Goal: Task Accomplishment & Management: Use online tool/utility

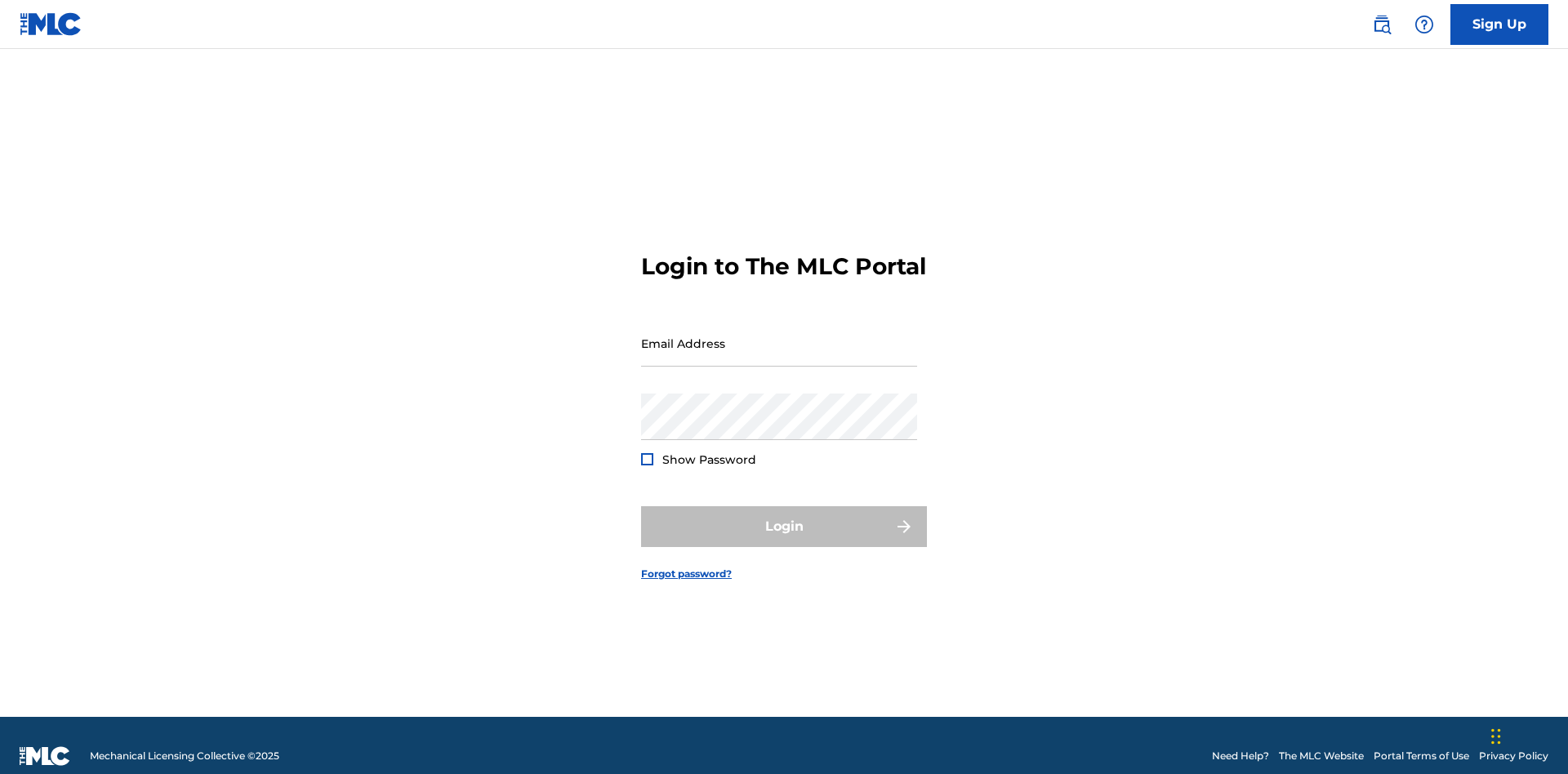
scroll to position [21, 0]
click at [779, 335] on input "Email Address" at bounding box center [779, 344] width 276 height 46
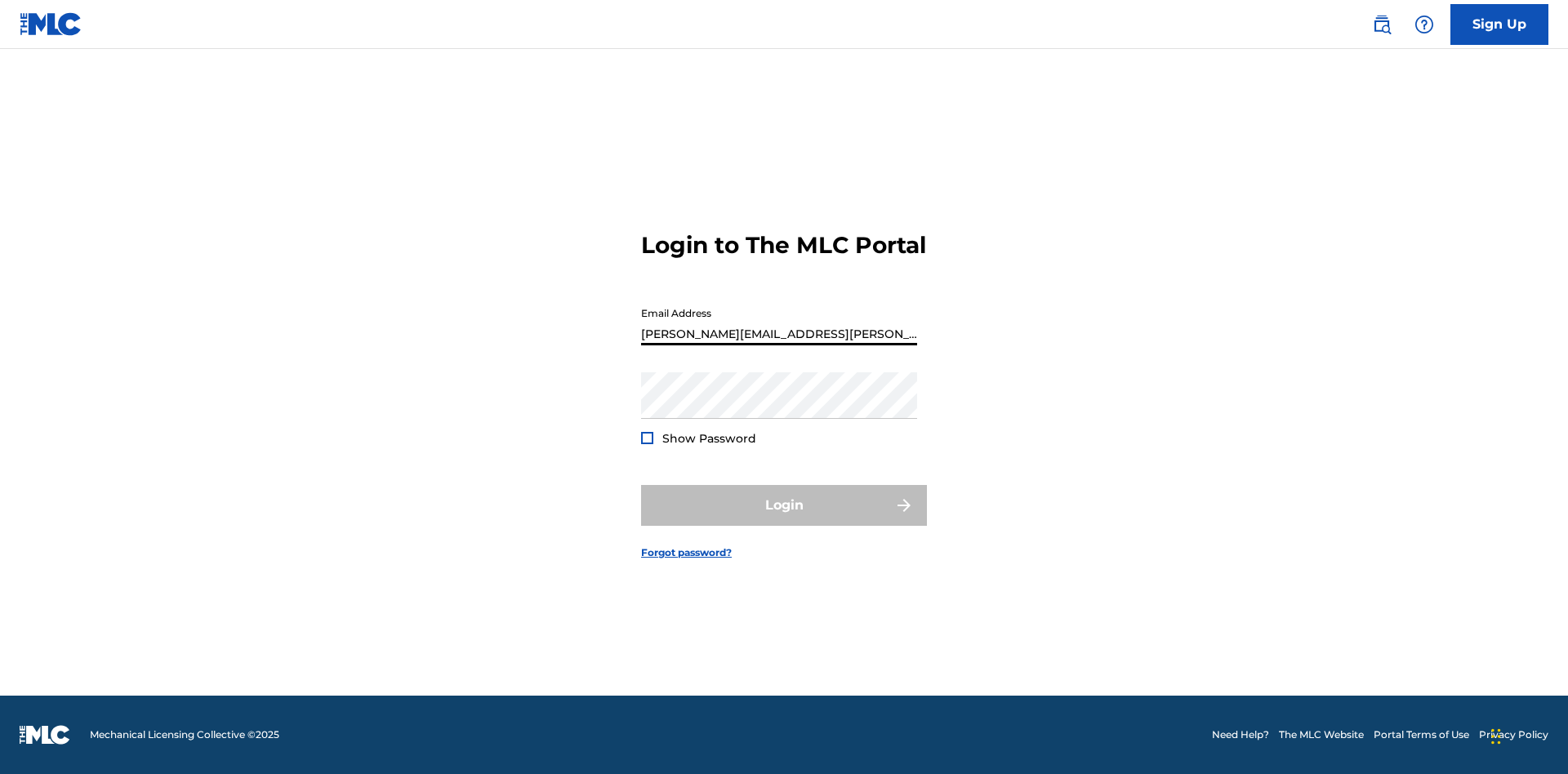
type input "[PERSON_NAME][EMAIL_ADDRESS][PERSON_NAME][DOMAIN_NAME]"
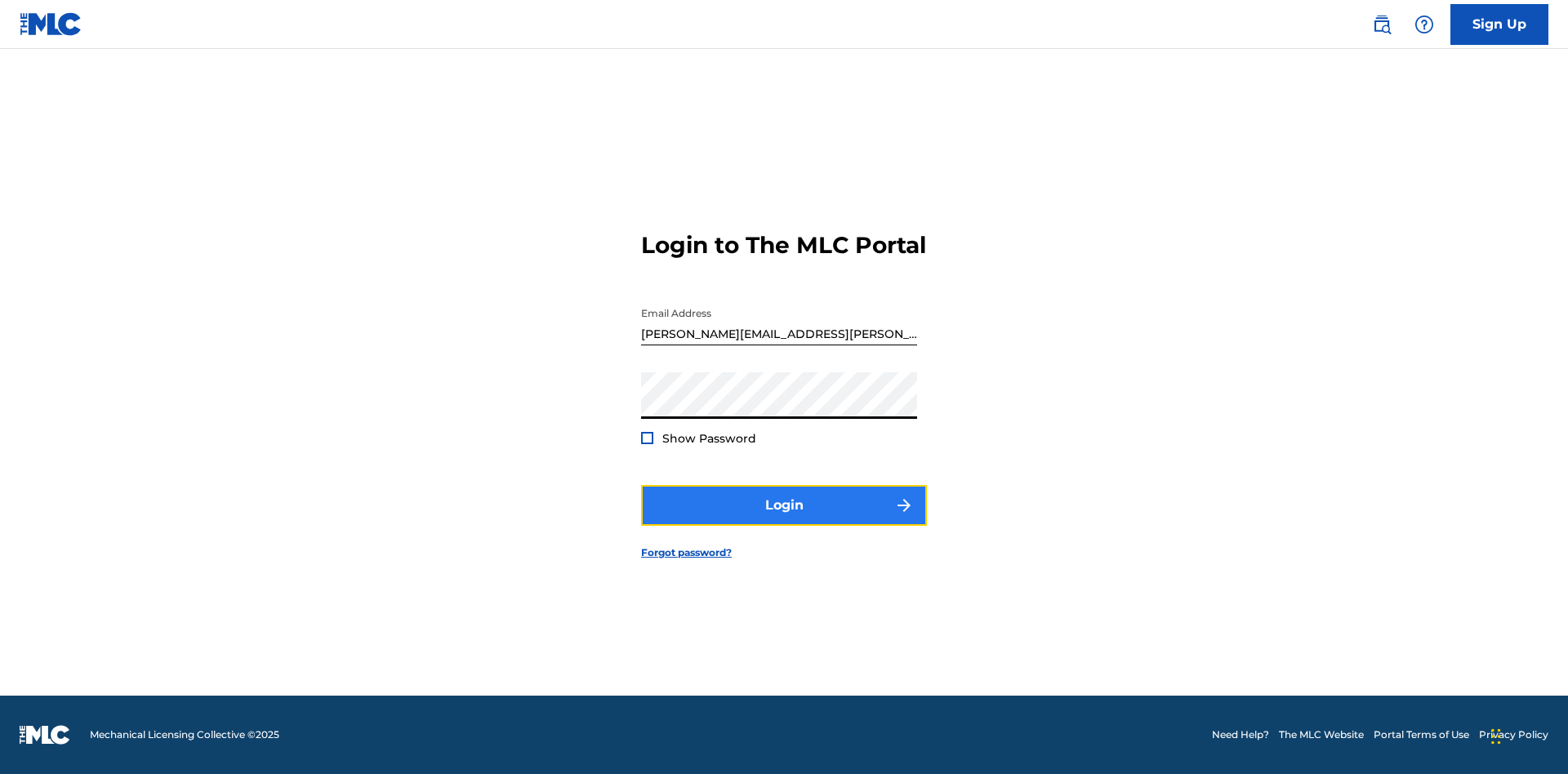
click at [784, 519] on button "Login" at bounding box center [784, 505] width 286 height 41
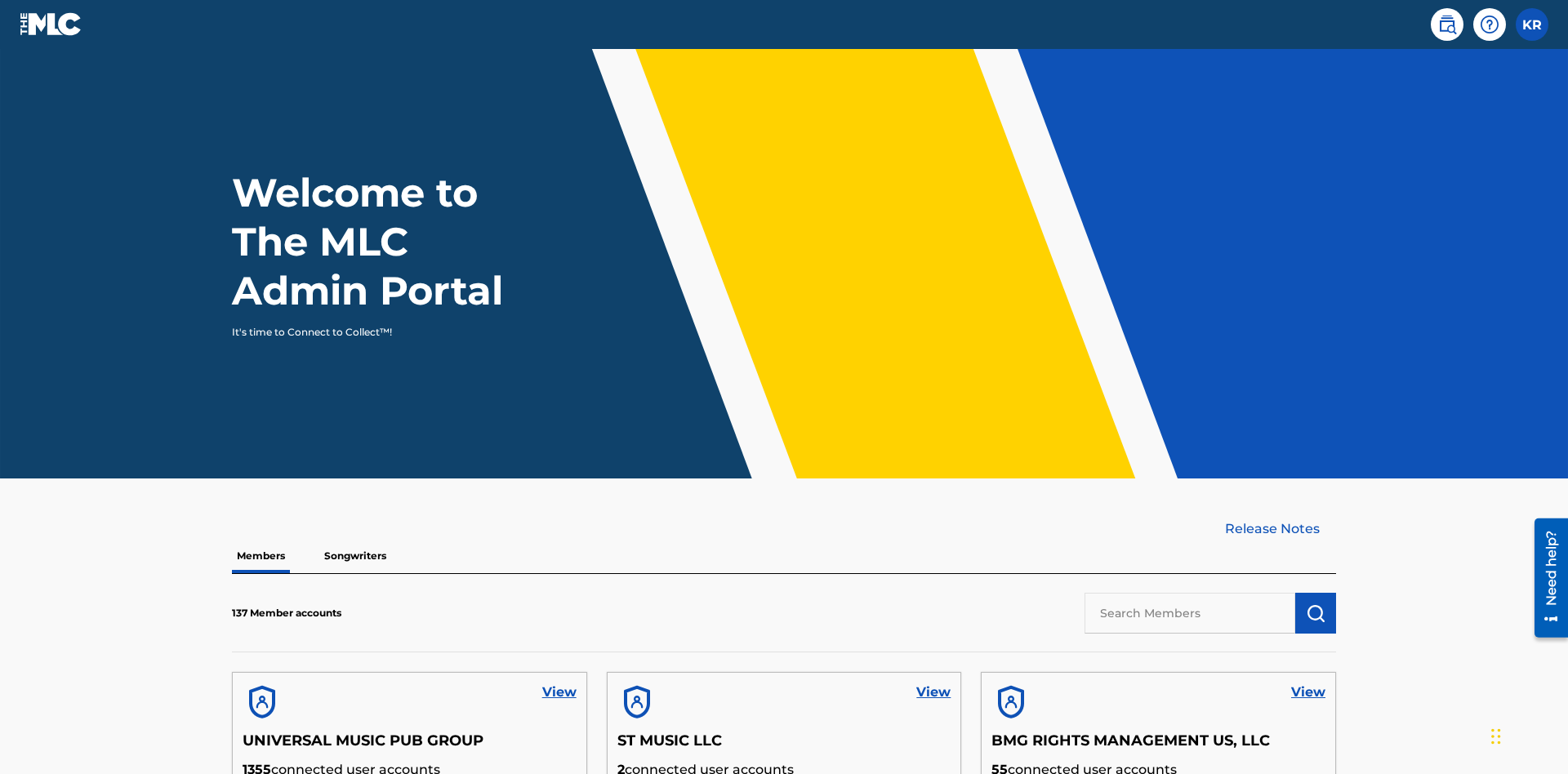
click at [1190, 593] on input "text" at bounding box center [1190, 613] width 211 height 41
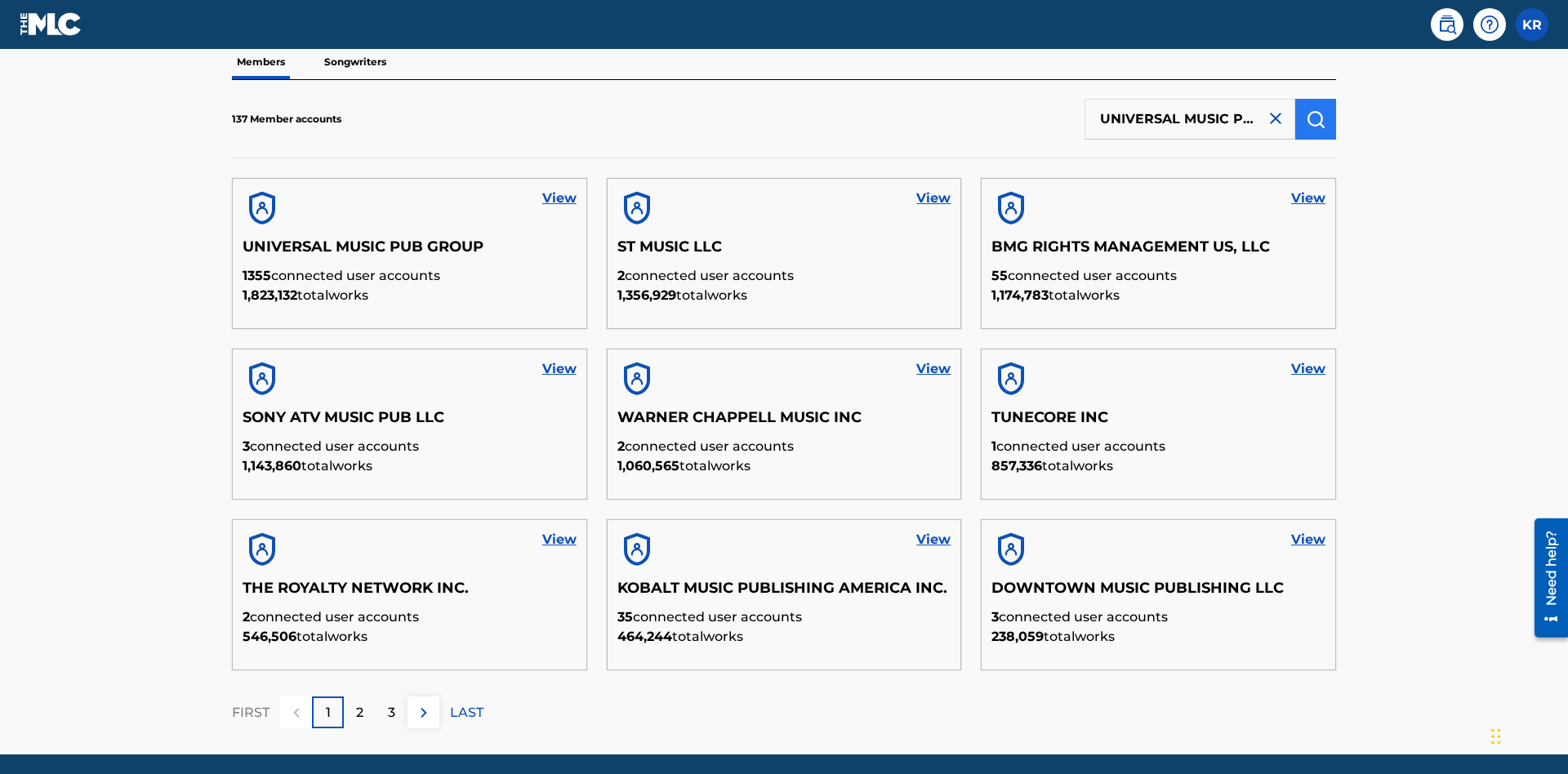
type input "UNIVERSAL MUSIC PUB GROUP"
click at [1316, 110] on img "submit" at bounding box center [1315, 119] width 20 height 20
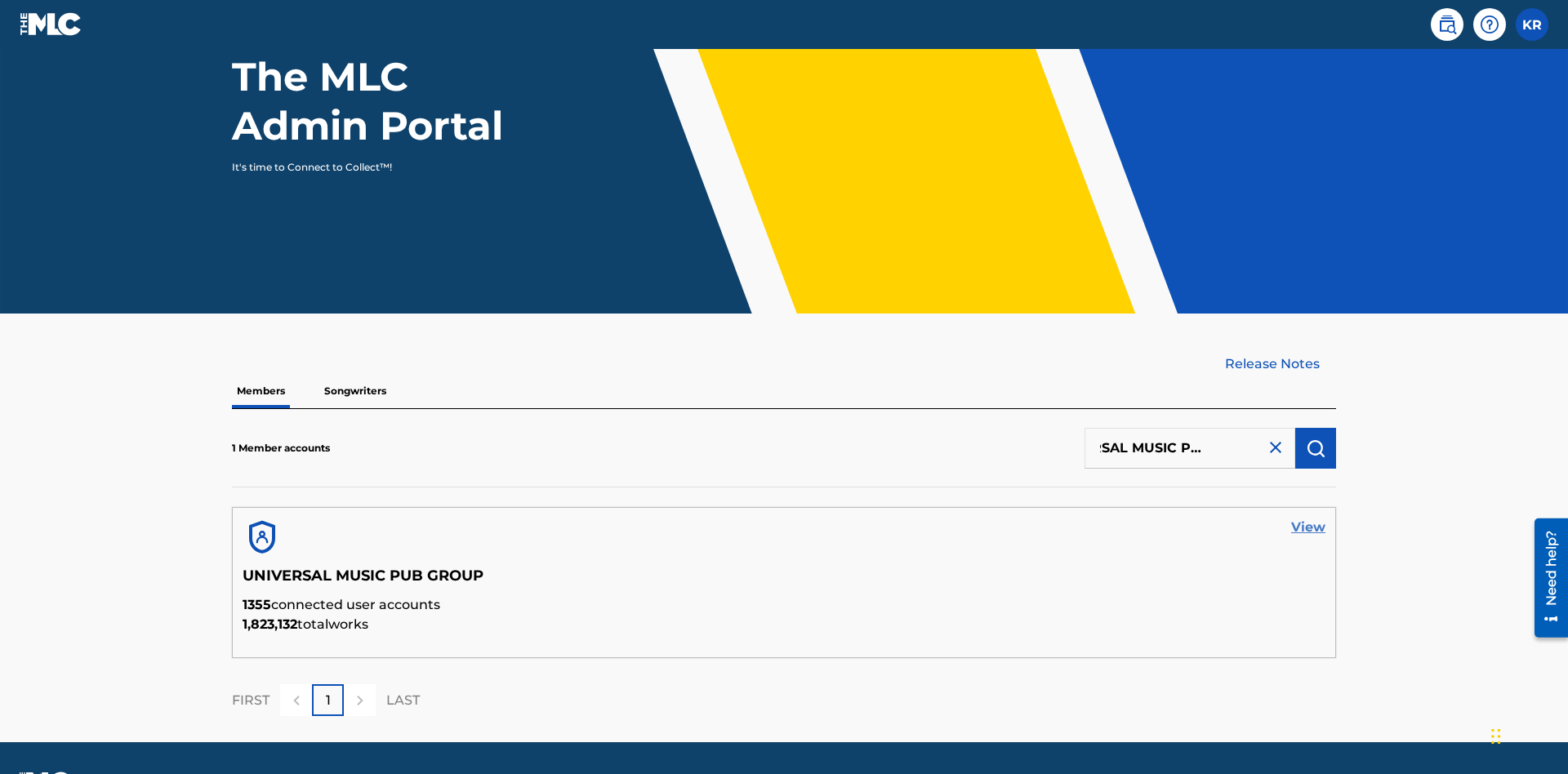
click at [1309, 518] on link "View" at bounding box center [1308, 527] width 34 height 20
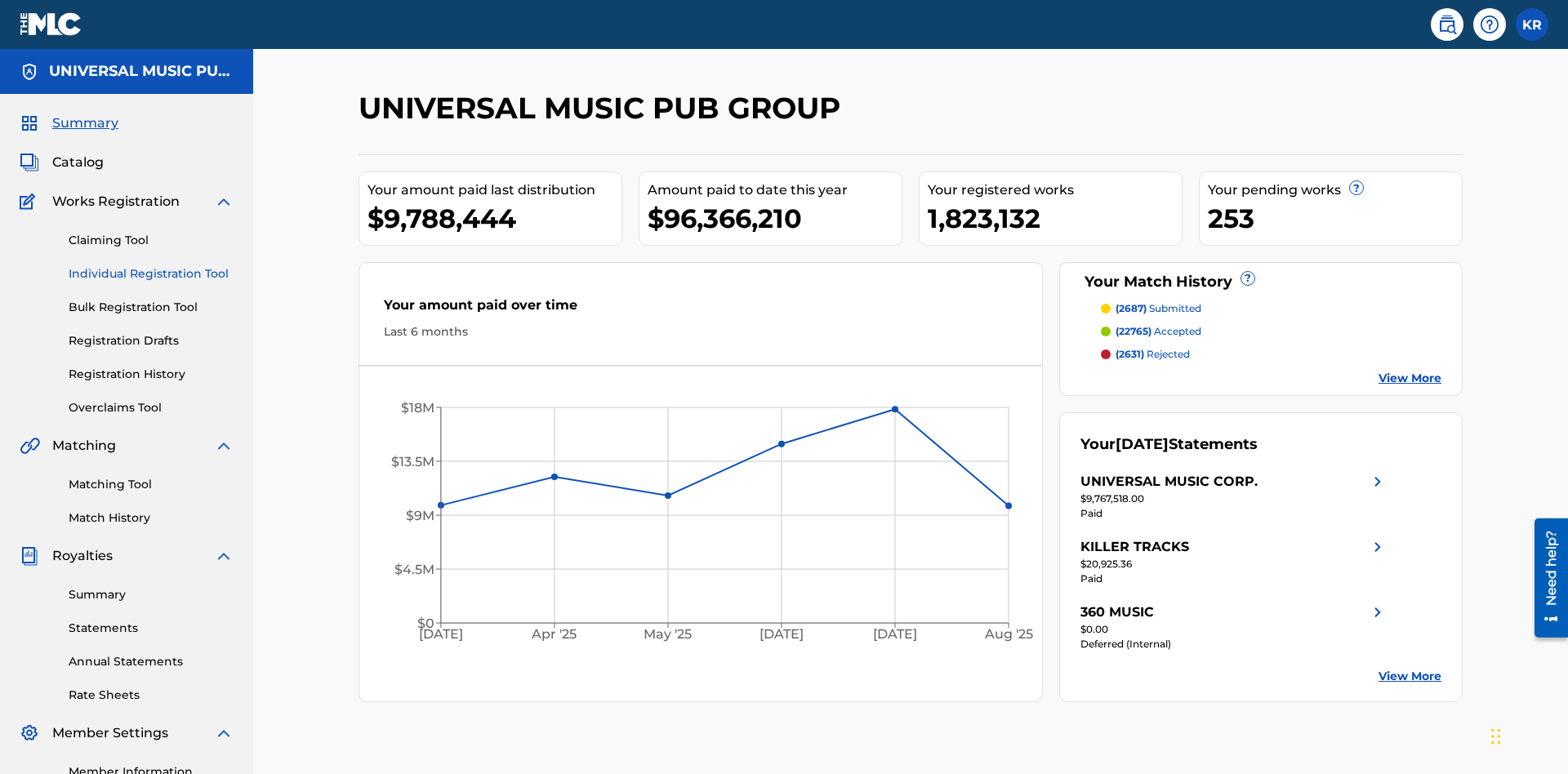
click at [152, 266] on link "Individual Registration Tool" at bounding box center [152, 274] width 165 height 17
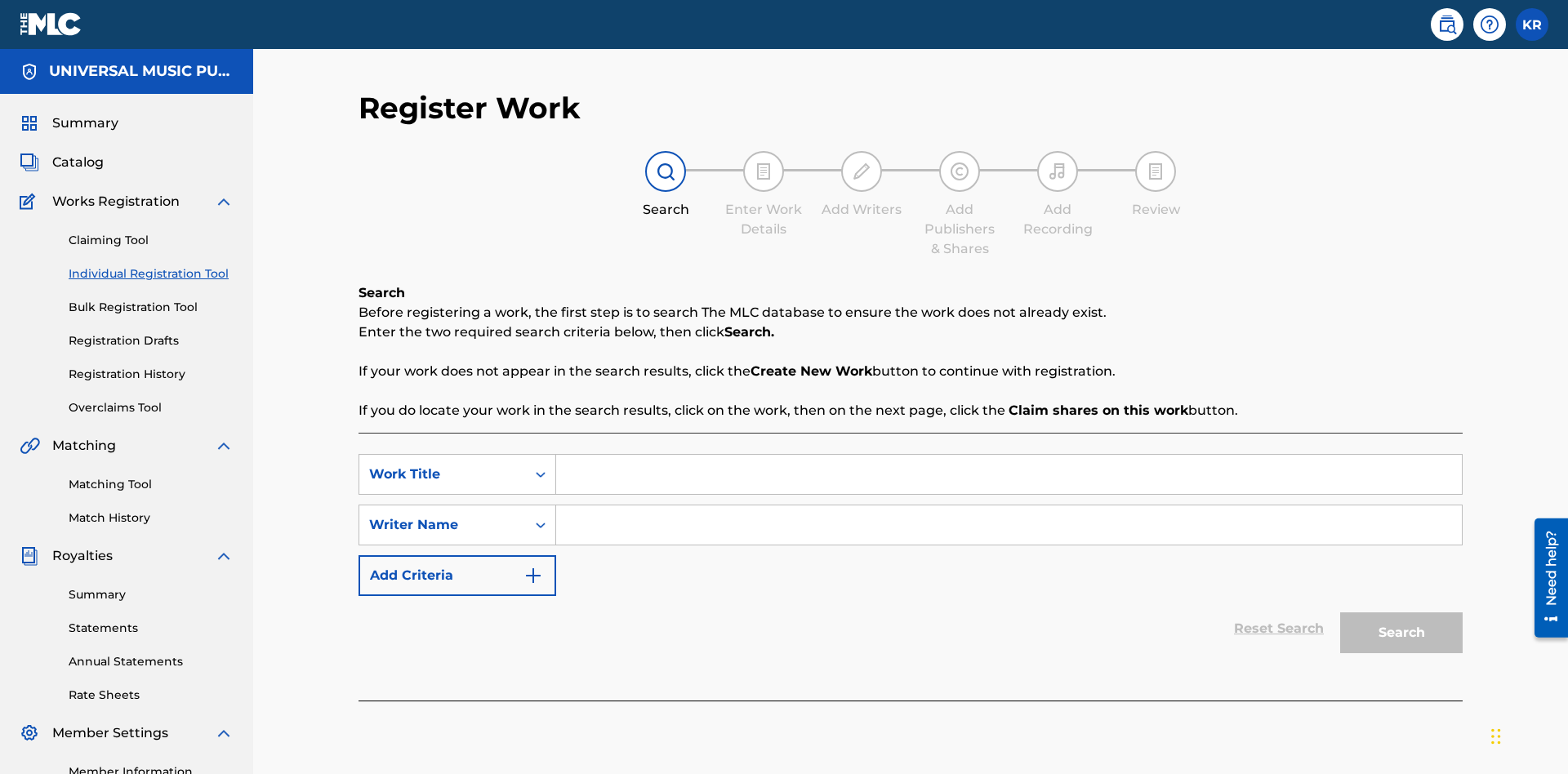
click at [1008, 455] on input "Search Form" at bounding box center [1008, 475] width 906 height 39
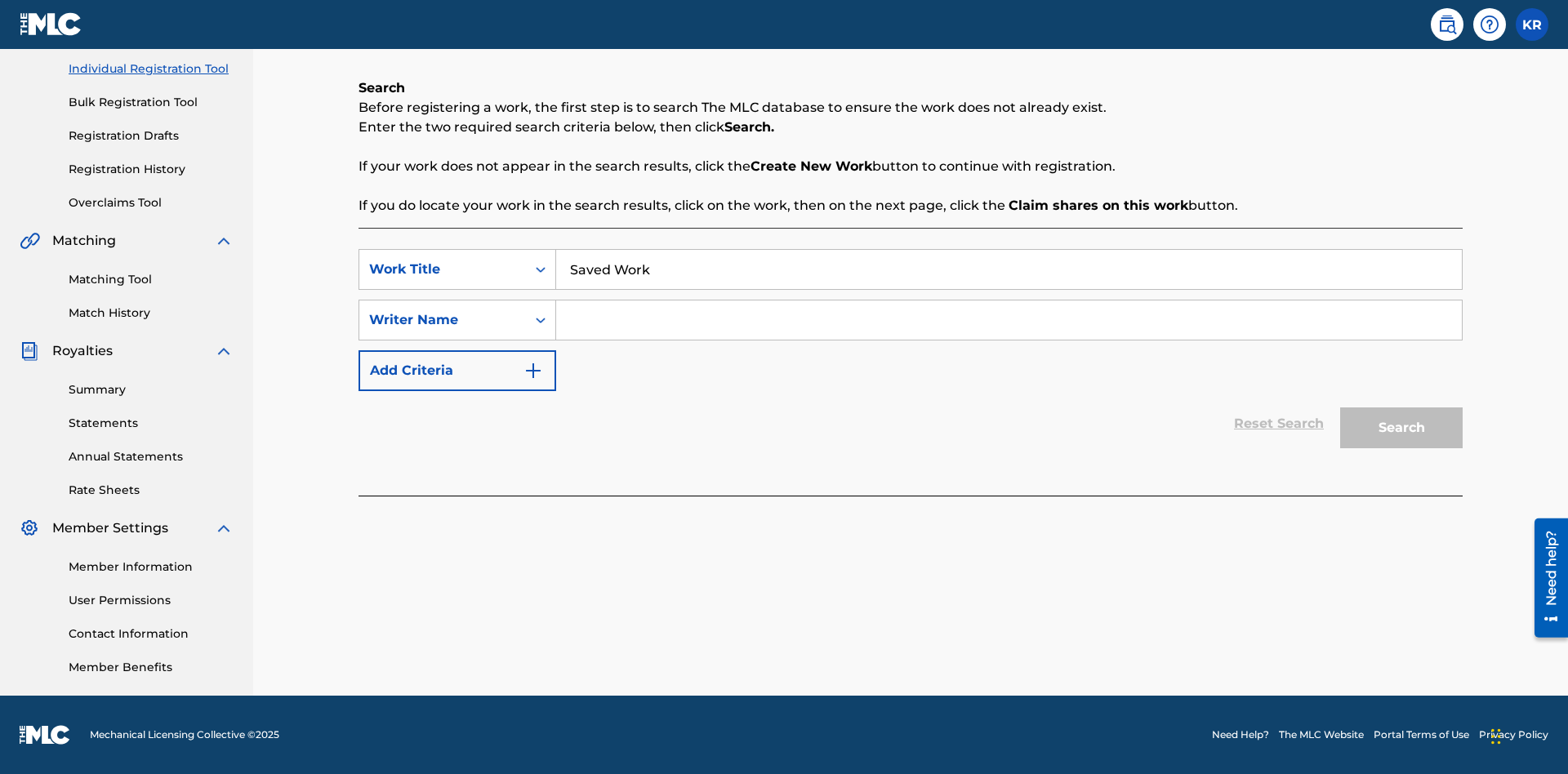
type input "Saved Work"
click at [1008, 321] on input "Search Form" at bounding box center [1008, 320] width 906 height 39
type input "Test Name"
click at [1402, 428] on button "Search" at bounding box center [1402, 428] width 123 height 41
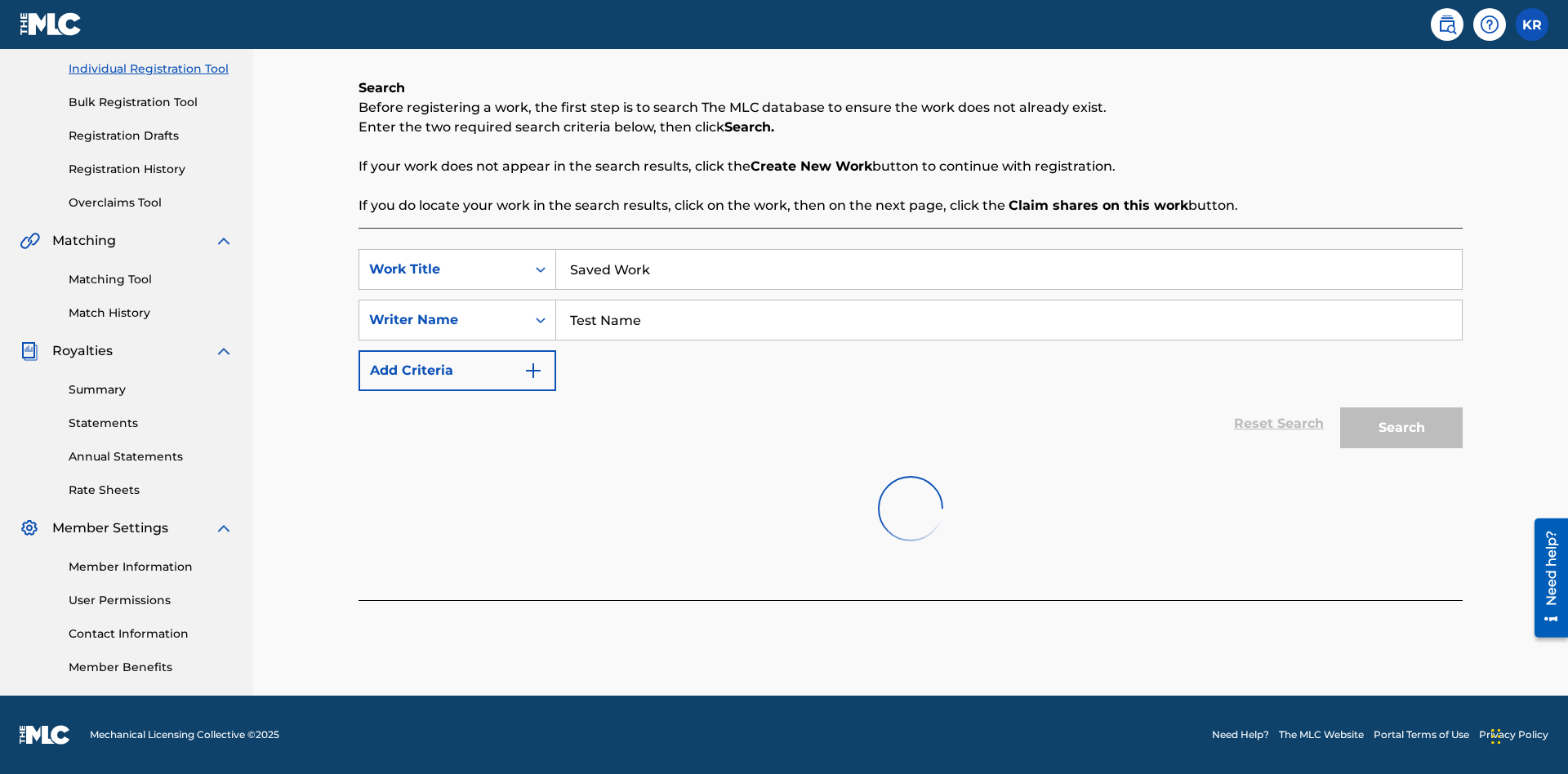
scroll to position [210, 0]
